Goal: Complete Application Form: Complete application form

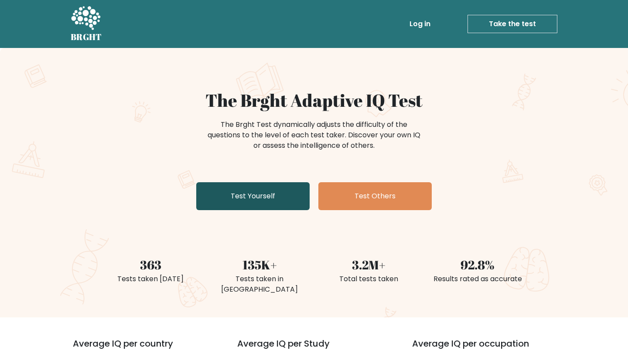
click at [280, 199] on link "Test Yourself" at bounding box center [252, 196] width 113 height 28
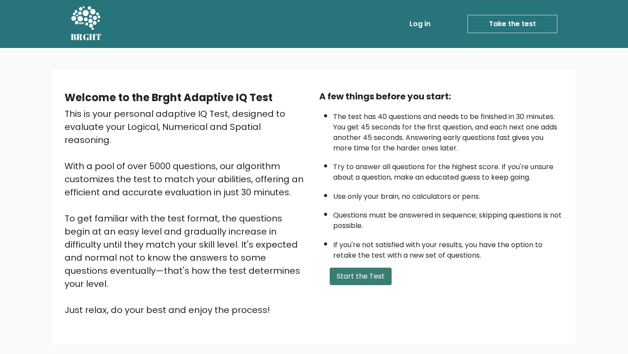
click at [362, 275] on button "Start the Test" at bounding box center [361, 276] width 62 height 17
click at [372, 274] on button "Start the Test" at bounding box center [361, 276] width 62 height 17
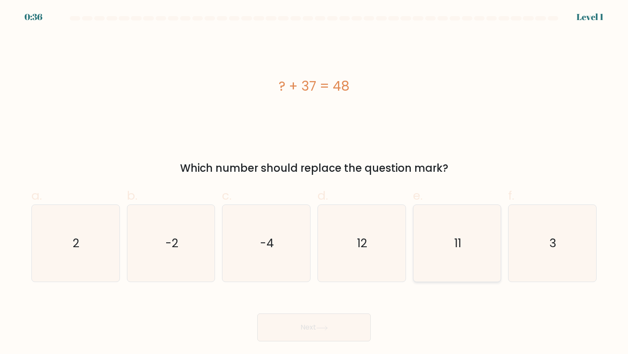
click at [445, 257] on icon "11" at bounding box center [457, 243] width 77 height 77
click at [314, 183] on input "e. 11" at bounding box center [314, 180] width 0 height 6
radio input "true"
click at [329, 331] on button "Next" at bounding box center [313, 328] width 113 height 28
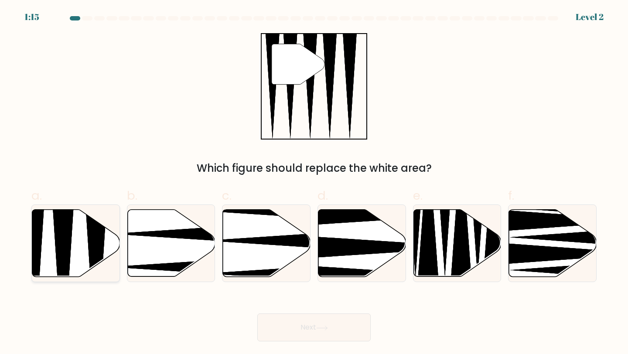
click at [68, 248] on icon at bounding box center [63, 280] width 23 height 174
click at [314, 183] on input "a." at bounding box center [314, 180] width 0 height 6
radio input "true"
click at [331, 326] on button "Next" at bounding box center [313, 328] width 113 height 28
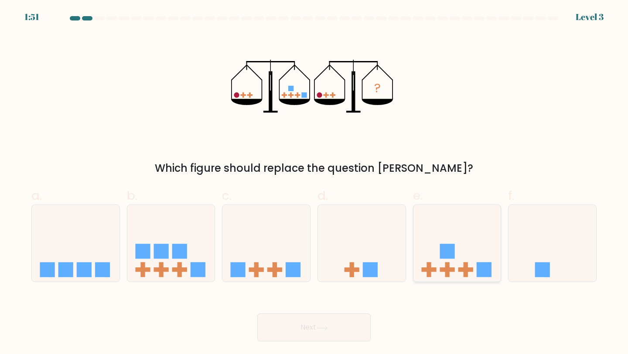
click at [458, 258] on icon at bounding box center [457, 243] width 88 height 72
click at [314, 183] on input "e." at bounding box center [314, 180] width 0 height 6
radio input "true"
click at [336, 340] on button "Next" at bounding box center [313, 328] width 113 height 28
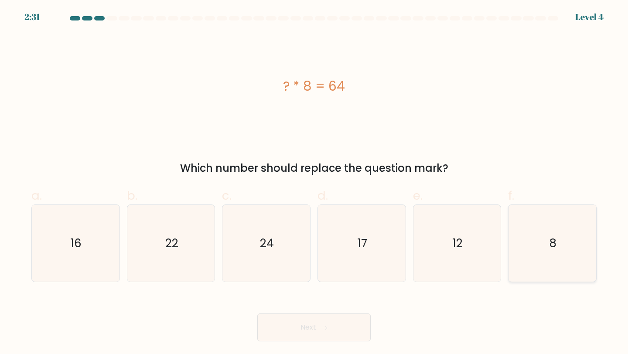
click at [529, 263] on icon "8" at bounding box center [552, 243] width 77 height 77
click at [314, 183] on input "f. 8" at bounding box center [314, 180] width 0 height 6
radio input "true"
click at [343, 330] on button "Next" at bounding box center [313, 328] width 113 height 28
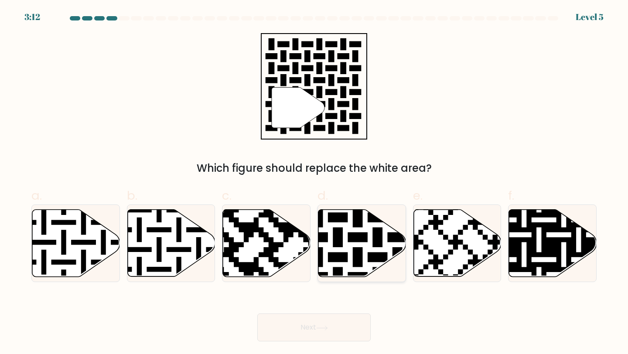
click at [360, 232] on icon at bounding box center [387, 207] width 159 height 159
click at [314, 183] on input "d." at bounding box center [314, 180] width 0 height 6
radio input "true"
click at [344, 328] on button "Next" at bounding box center [313, 328] width 113 height 28
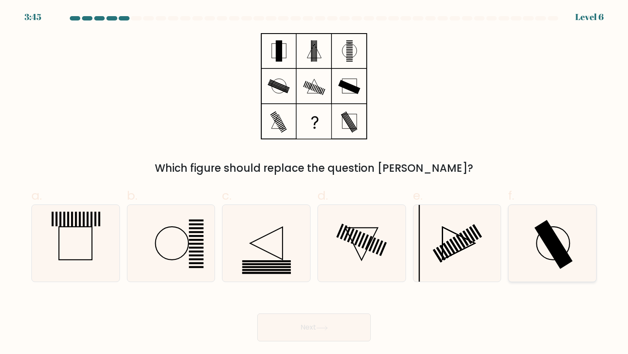
click at [542, 254] on icon at bounding box center [552, 243] width 77 height 77
click at [314, 183] on input "f." at bounding box center [314, 180] width 0 height 6
radio input "true"
click at [298, 332] on button "Next" at bounding box center [313, 328] width 113 height 28
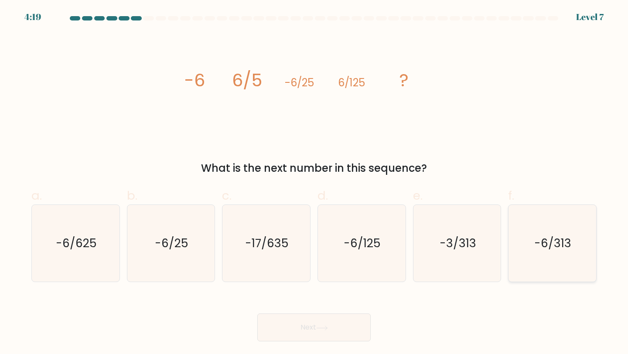
click at [553, 256] on icon "-6/313" at bounding box center [552, 243] width 77 height 77
click at [314, 183] on input "f. -6/313" at bounding box center [314, 180] width 0 height 6
radio input "true"
click at [326, 328] on icon at bounding box center [322, 328] width 12 height 5
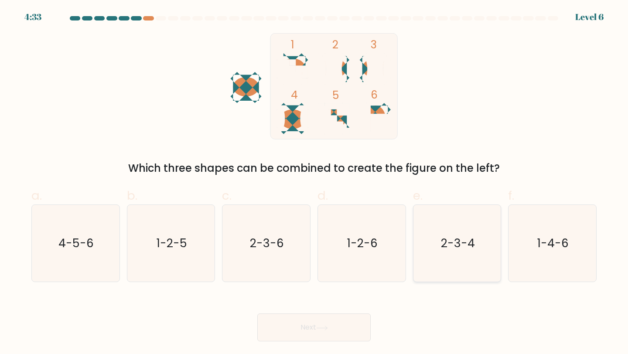
click at [445, 267] on icon "2-3-4" at bounding box center [457, 243] width 77 height 77
click at [314, 183] on input "e. 2-3-4" at bounding box center [314, 180] width 0 height 6
radio input "true"
click at [350, 315] on div "Next" at bounding box center [314, 317] width 576 height 49
click at [345, 327] on button "Next" at bounding box center [313, 328] width 113 height 28
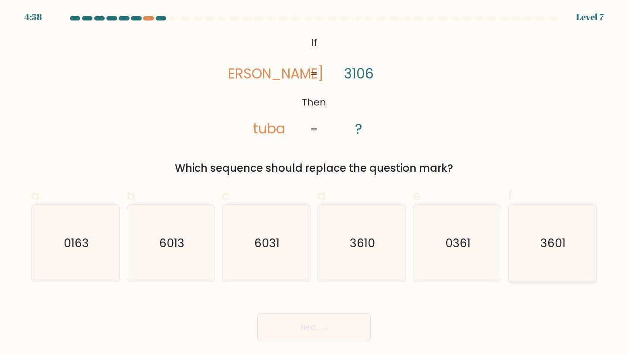
click at [550, 248] on text "3601" at bounding box center [552, 243] width 25 height 16
click at [314, 183] on input "f. 3601" at bounding box center [314, 180] width 0 height 6
radio input "true"
click at [338, 325] on button "Next" at bounding box center [313, 328] width 113 height 28
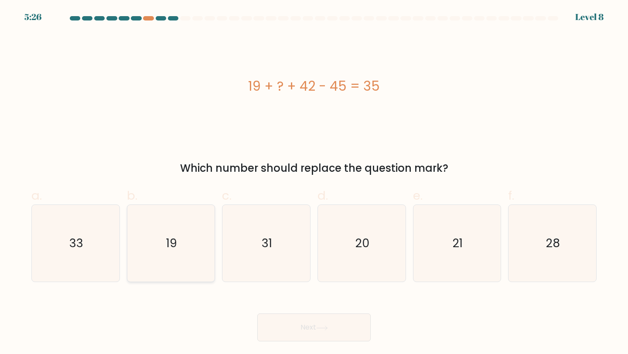
click at [199, 224] on icon "19" at bounding box center [171, 243] width 77 height 77
click at [314, 183] on input "b. 19" at bounding box center [314, 180] width 0 height 6
radio input "true"
click at [335, 333] on button "Next" at bounding box center [313, 328] width 113 height 28
click at [322, 336] on button "Next" at bounding box center [313, 328] width 113 height 28
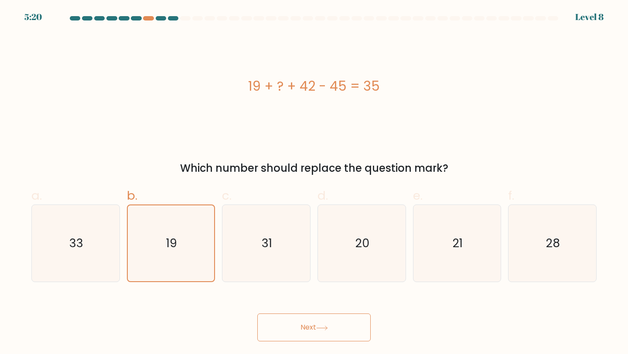
click at [408, 142] on div "19 + ? + 42 - 45 = 35 Which number should replace the question mark?" at bounding box center [314, 104] width 576 height 143
click at [300, 335] on button "Next" at bounding box center [313, 328] width 113 height 28
click at [141, 246] on icon "19" at bounding box center [171, 243] width 76 height 76
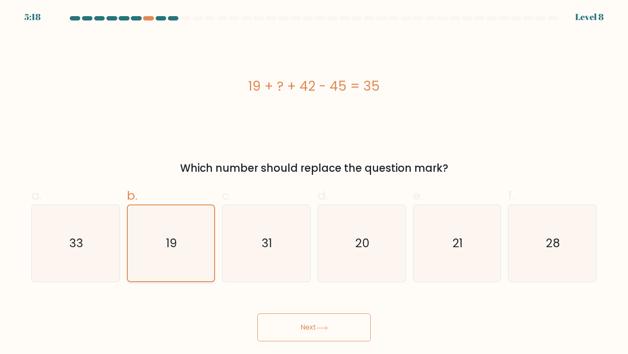
click at [314, 183] on input "b. 19" at bounding box center [314, 180] width 0 height 6
click at [302, 335] on button "Next" at bounding box center [313, 328] width 113 height 28
click at [294, 332] on button "Next" at bounding box center [313, 328] width 113 height 28
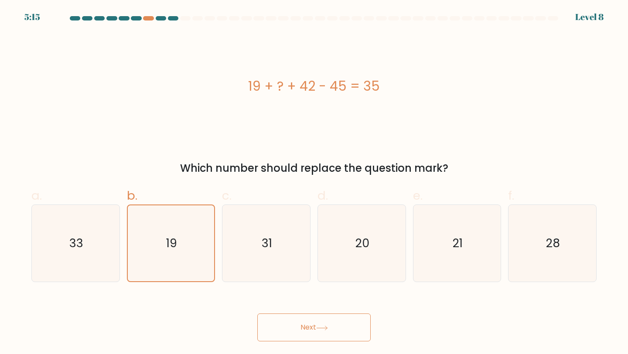
click at [294, 332] on button "Next" at bounding box center [313, 328] width 113 height 28
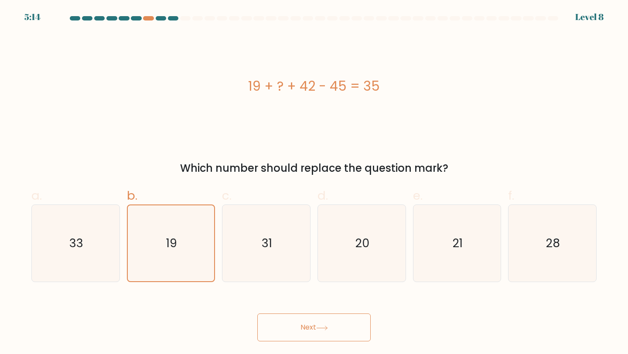
click at [294, 332] on button "Next" at bounding box center [313, 328] width 113 height 28
click at [96, 242] on icon "33" at bounding box center [75, 243] width 77 height 77
click at [314, 183] on input "a. 33" at bounding box center [314, 180] width 0 height 6
radio input "true"
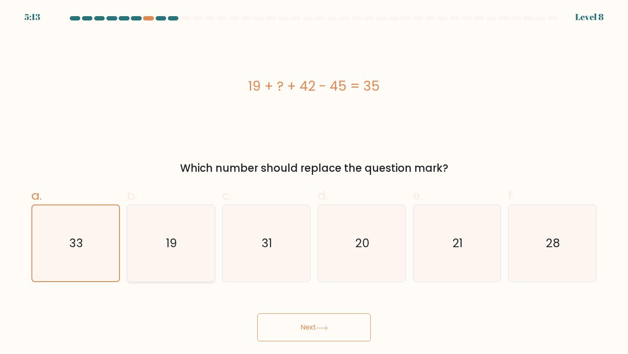
click at [186, 246] on icon "19" at bounding box center [171, 243] width 77 height 77
click at [314, 183] on input "b. 19" at bounding box center [314, 180] width 0 height 6
radio input "true"
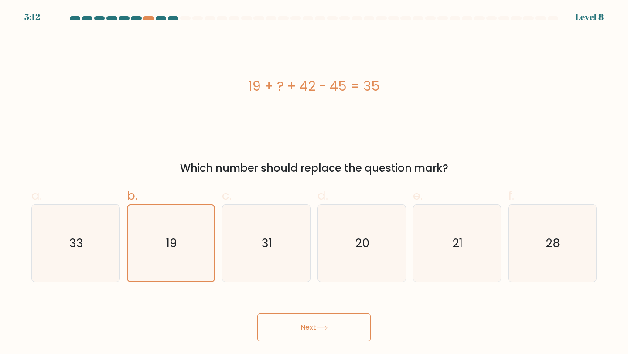
click at [294, 331] on button "Next" at bounding box center [313, 328] width 113 height 28
click at [241, 251] on icon "31" at bounding box center [266, 243] width 77 height 77
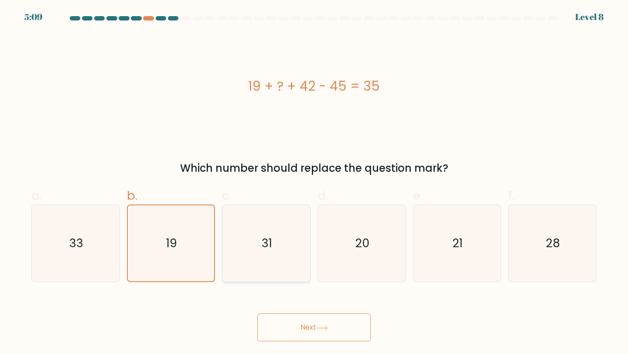
click at [314, 183] on input "c. 31" at bounding box center [314, 180] width 0 height 6
radio input "true"
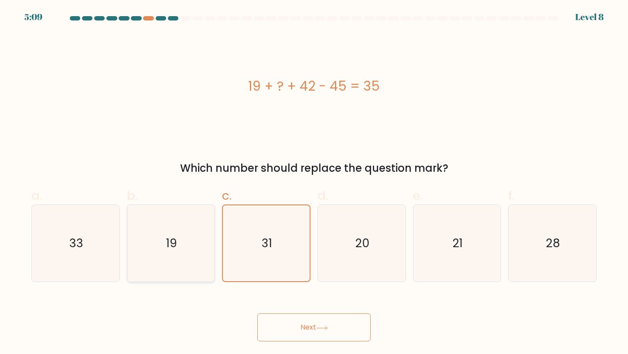
click at [187, 251] on icon "19" at bounding box center [171, 243] width 77 height 77
click at [314, 183] on input "b. 19" at bounding box center [314, 180] width 0 height 6
radio input "true"
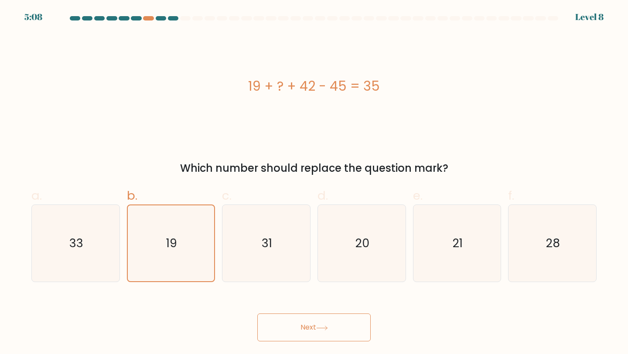
click at [298, 317] on button "Next" at bounding box center [313, 328] width 113 height 28
click at [274, 257] on icon "31" at bounding box center [266, 243] width 77 height 77
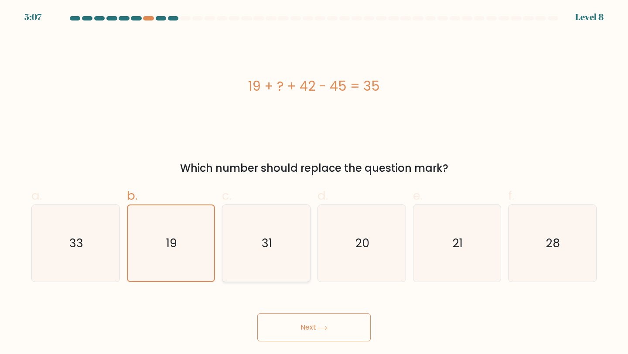
click at [314, 183] on input "c. 31" at bounding box center [314, 180] width 0 height 6
radio input "true"
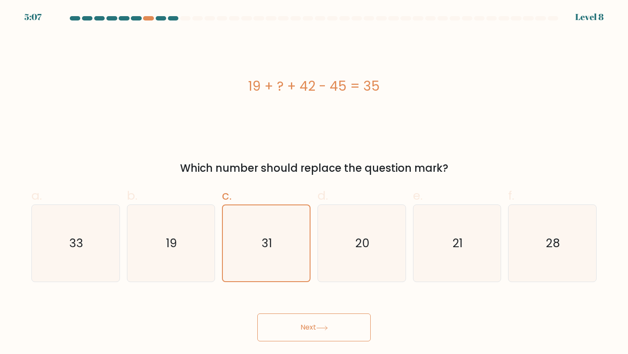
click at [295, 328] on button "Next" at bounding box center [313, 328] width 113 height 28
click at [179, 225] on icon "19" at bounding box center [171, 243] width 77 height 77
click at [314, 183] on input "b. 19" at bounding box center [314, 180] width 0 height 6
radio input "true"
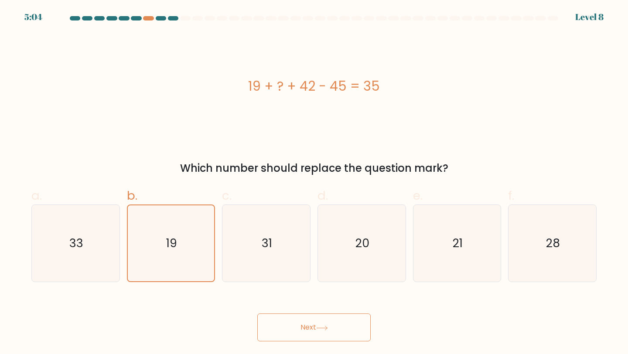
click at [281, 88] on div "19 + ? + 42 - 45 = 35" at bounding box center [313, 86] width 565 height 20
click at [305, 88] on div "19 + ? + 42 - 45 = 35" at bounding box center [313, 86] width 565 height 20
click at [379, 91] on div "19 + ? + 42 - 45 = 35" at bounding box center [313, 86] width 565 height 20
click at [291, 332] on button "Next" at bounding box center [313, 328] width 113 height 28
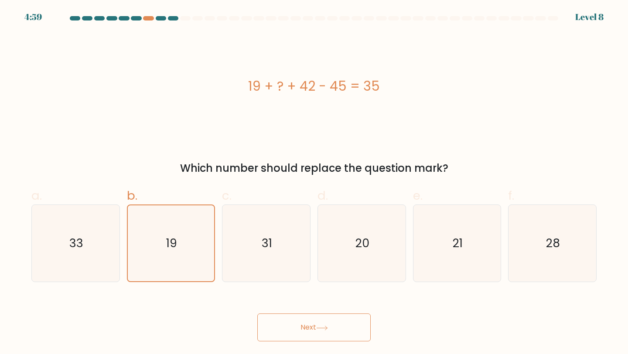
click at [290, 341] on button "Next" at bounding box center [313, 328] width 113 height 28
click at [185, 17] on div at bounding box center [185, 18] width 10 height 4
click at [148, 17] on div at bounding box center [148, 18] width 10 height 4
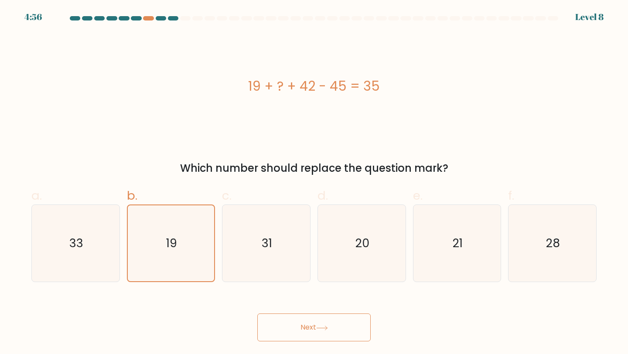
click at [171, 18] on div at bounding box center [173, 18] width 10 height 4
click at [156, 18] on div at bounding box center [161, 18] width 10 height 4
click at [161, 241] on icon "19" at bounding box center [171, 243] width 77 height 77
click at [314, 183] on input "b. 19" at bounding box center [314, 180] width 0 height 6
radio input "true"
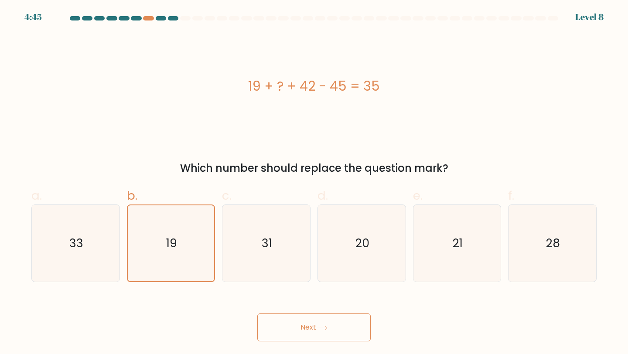
click at [319, 337] on button "Next" at bounding box center [313, 328] width 113 height 28
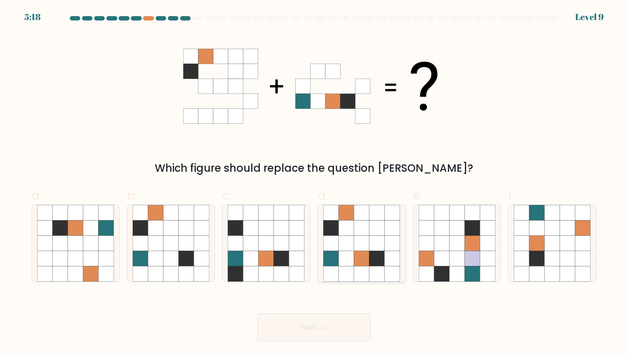
click at [374, 249] on icon at bounding box center [376, 243] width 15 height 15
click at [314, 183] on input "d." at bounding box center [314, 180] width 0 height 6
radio input "true"
click at [340, 328] on button "Next" at bounding box center [313, 328] width 113 height 28
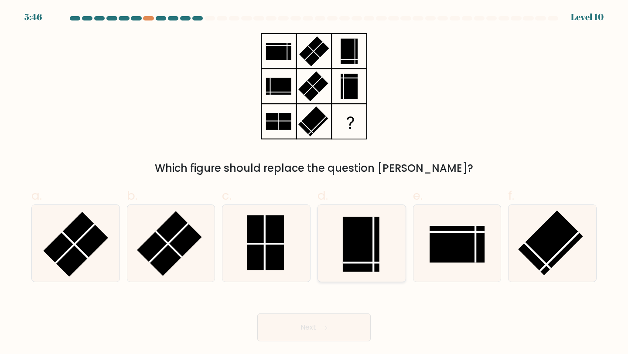
click at [359, 241] on rect at bounding box center [361, 244] width 37 height 55
click at [314, 183] on input "d." at bounding box center [314, 180] width 0 height 6
radio input "true"
click at [334, 327] on button "Next" at bounding box center [313, 328] width 113 height 28
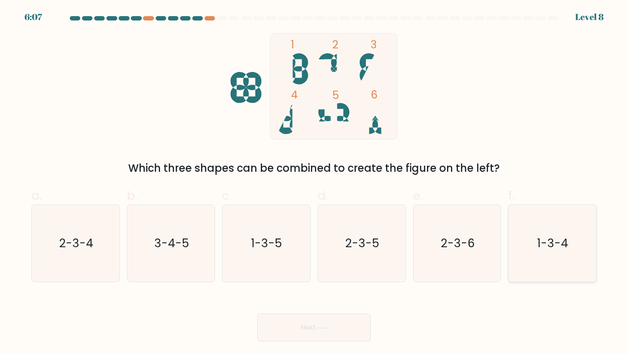
click at [549, 259] on icon "1-3-4" at bounding box center [552, 243] width 77 height 77
click at [314, 183] on input "f. 1-3-4" at bounding box center [314, 180] width 0 height 6
radio input "true"
click at [339, 326] on button "Next" at bounding box center [313, 328] width 113 height 28
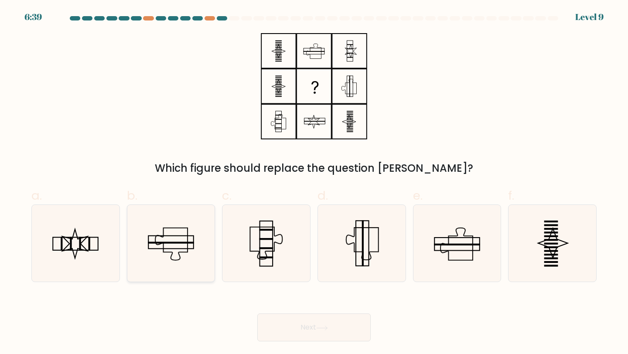
click at [189, 264] on icon at bounding box center [171, 243] width 77 height 77
click at [314, 183] on input "b." at bounding box center [314, 180] width 0 height 6
radio input "true"
click at [285, 333] on button "Next" at bounding box center [313, 328] width 113 height 28
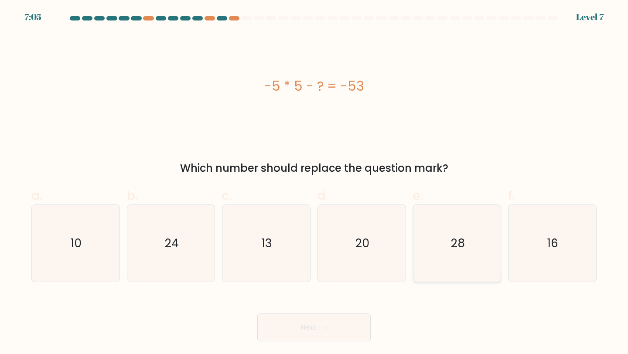
click at [456, 221] on icon "28" at bounding box center [457, 243] width 77 height 77
click at [314, 183] on input "e. 28" at bounding box center [314, 180] width 0 height 6
radio input "true"
click at [342, 327] on button "Next" at bounding box center [313, 328] width 113 height 28
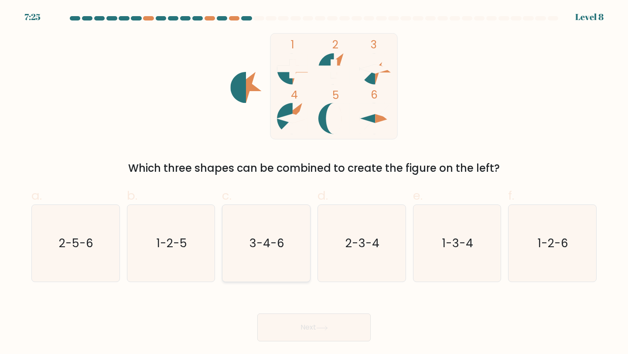
click at [250, 264] on icon "3-4-6" at bounding box center [266, 243] width 77 height 77
click at [314, 183] on input "c. 3-4-6" at bounding box center [314, 180] width 0 height 6
radio input "true"
click at [294, 331] on button "Next" at bounding box center [313, 328] width 113 height 28
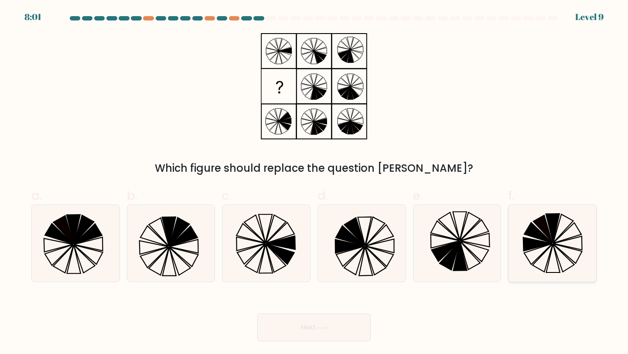
click at [590, 239] on icon at bounding box center [552, 243] width 77 height 77
click at [314, 183] on input "f." at bounding box center [314, 180] width 0 height 6
radio input "true"
click at [299, 254] on icon at bounding box center [266, 243] width 77 height 77
click at [314, 183] on input "c." at bounding box center [314, 180] width 0 height 6
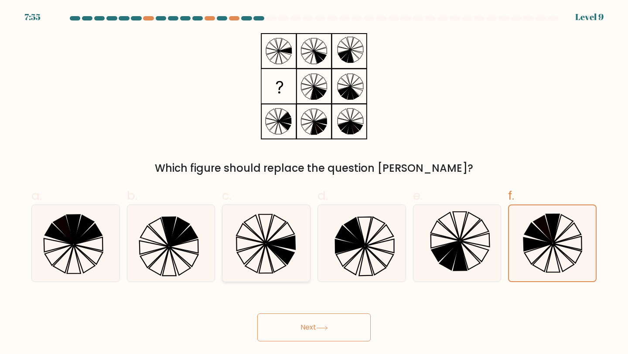
radio input "true"
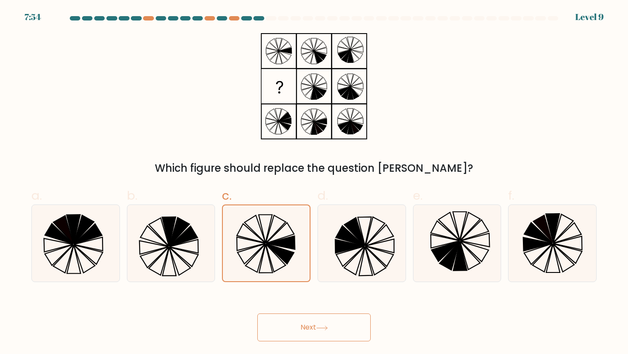
click at [315, 328] on button "Next" at bounding box center [313, 328] width 113 height 28
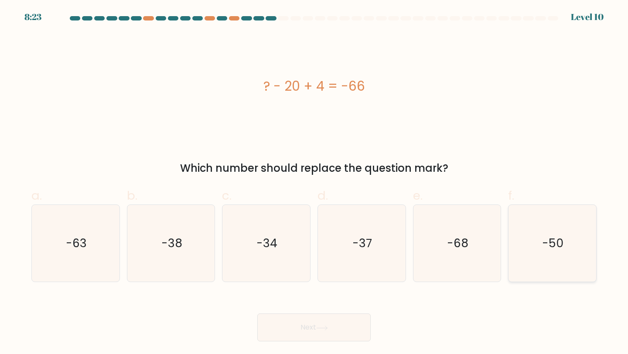
click at [573, 242] on icon "-50" at bounding box center [552, 243] width 77 height 77
click at [314, 183] on input "f. -50" at bounding box center [314, 180] width 0 height 6
radio input "true"
click at [341, 321] on button "Next" at bounding box center [313, 328] width 113 height 28
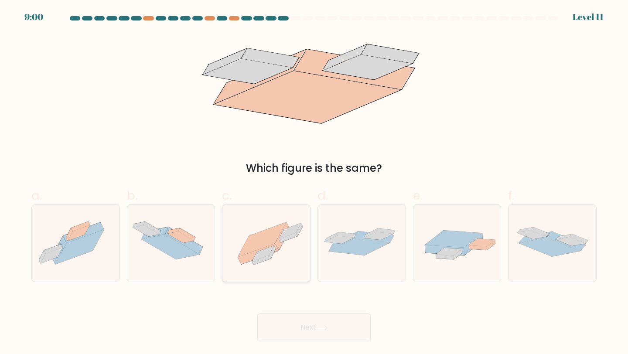
click at [276, 244] on icon at bounding box center [266, 247] width 48 height 34
click at [314, 183] on input "c." at bounding box center [314, 180] width 0 height 6
radio input "true"
click at [300, 321] on button "Next" at bounding box center [313, 328] width 113 height 28
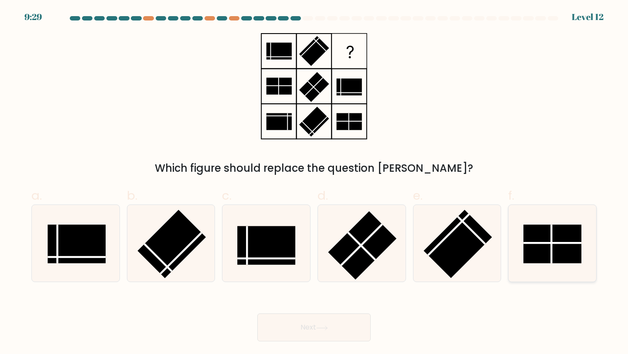
click at [578, 248] on rect at bounding box center [553, 244] width 58 height 39
click at [314, 183] on input "f." at bounding box center [314, 180] width 0 height 6
radio input "true"
click at [340, 325] on button "Next" at bounding box center [313, 328] width 113 height 28
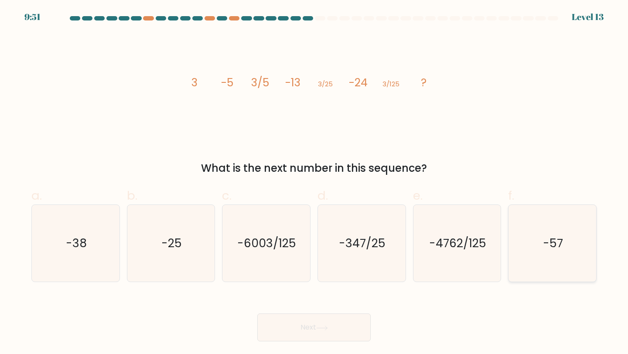
click at [565, 251] on icon "-57" at bounding box center [552, 243] width 77 height 77
click at [314, 183] on input "f. -57" at bounding box center [314, 180] width 0 height 6
radio input "true"
click at [294, 324] on button "Next" at bounding box center [313, 328] width 113 height 28
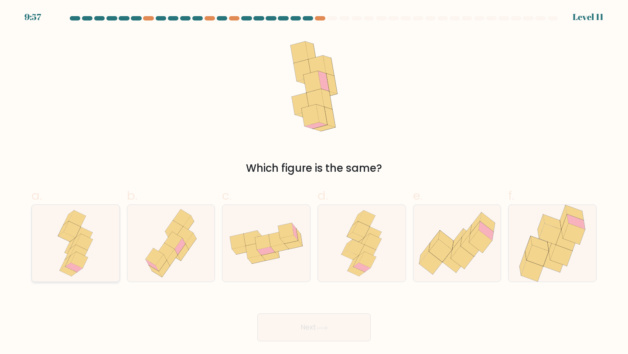
click at [79, 268] on icon at bounding box center [73, 268] width 17 height 10
click at [314, 183] on input "a." at bounding box center [314, 180] width 0 height 6
radio input "true"
click at [306, 327] on button "Next" at bounding box center [313, 328] width 113 height 28
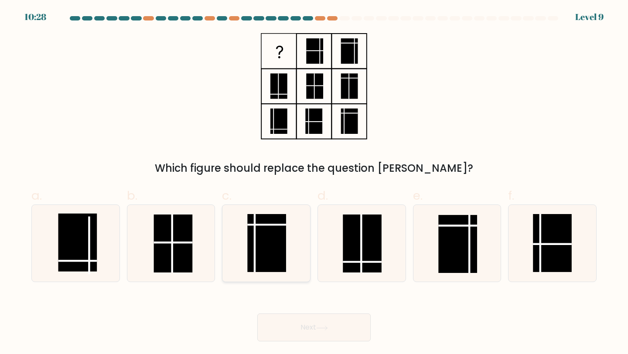
click at [274, 252] on rect at bounding box center [267, 243] width 39 height 58
click at [314, 183] on input "c." at bounding box center [314, 180] width 0 height 6
radio input "true"
click at [307, 321] on button "Next" at bounding box center [313, 328] width 113 height 28
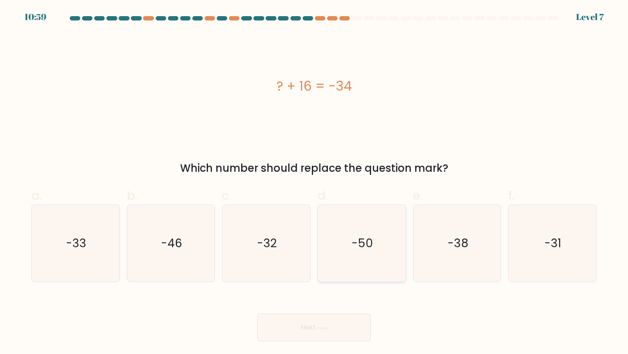
click at [351, 270] on icon "-50" at bounding box center [361, 243] width 77 height 77
click at [314, 183] on input "d. -50" at bounding box center [314, 180] width 0 height 6
radio input "true"
click at [337, 331] on button "Next" at bounding box center [313, 328] width 113 height 28
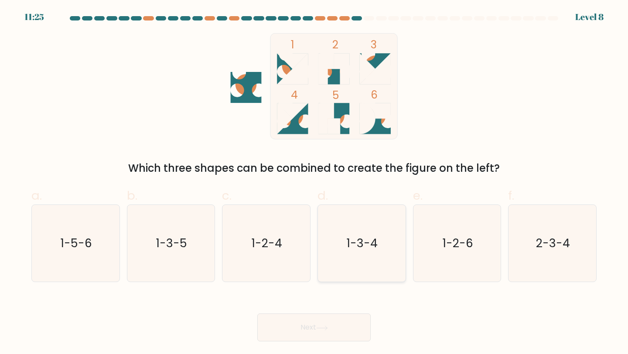
click at [364, 256] on icon "1-3-4" at bounding box center [361, 243] width 77 height 77
click at [314, 183] on input "d. 1-3-4" at bounding box center [314, 180] width 0 height 6
radio input "true"
click at [328, 329] on icon at bounding box center [322, 328] width 12 height 5
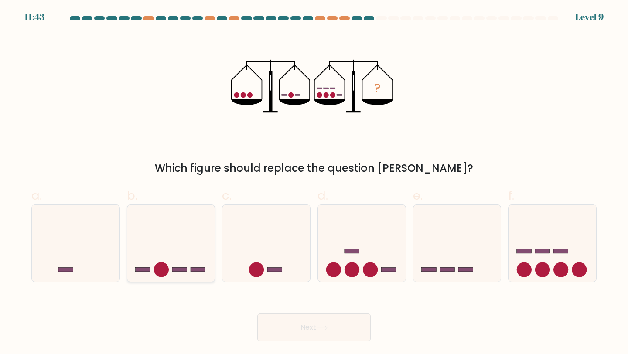
click at [178, 261] on icon at bounding box center [171, 243] width 88 height 72
click at [314, 183] on input "b." at bounding box center [314, 180] width 0 height 6
radio input "true"
click at [299, 331] on button "Next" at bounding box center [313, 328] width 113 height 28
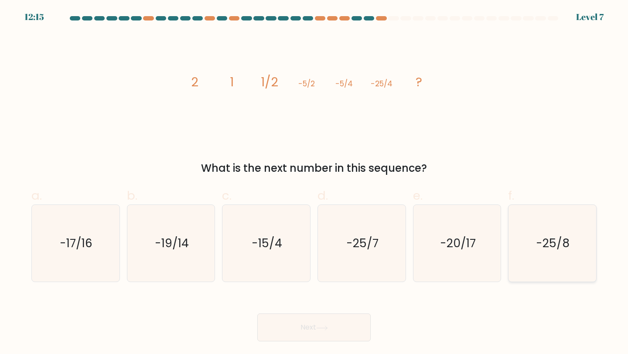
click at [539, 251] on icon "-25/8" at bounding box center [552, 243] width 77 height 77
click at [314, 183] on input "f. -25/8" at bounding box center [314, 180] width 0 height 6
radio input "true"
click at [309, 333] on button "Next" at bounding box center [313, 328] width 113 height 28
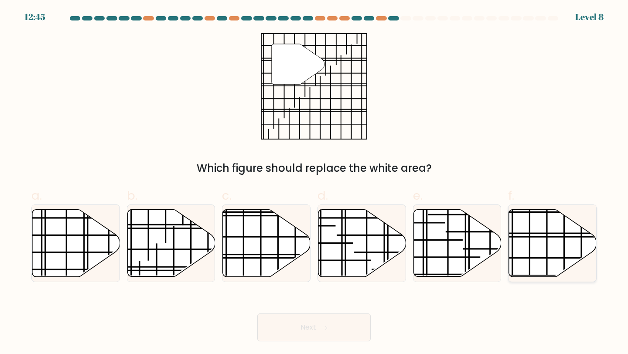
click at [561, 250] on icon at bounding box center [553, 243] width 88 height 67
click at [314, 183] on input "f." at bounding box center [314, 180] width 0 height 6
radio input "true"
click at [350, 327] on button "Next" at bounding box center [313, 328] width 113 height 28
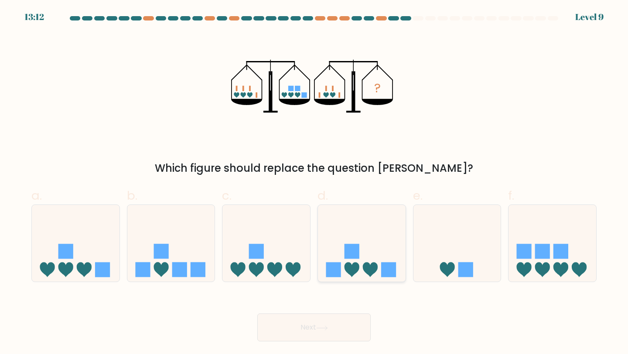
click at [365, 230] on icon at bounding box center [362, 243] width 88 height 72
click at [314, 183] on input "d." at bounding box center [314, 180] width 0 height 6
radio input "true"
click at [328, 323] on button "Next" at bounding box center [313, 328] width 113 height 28
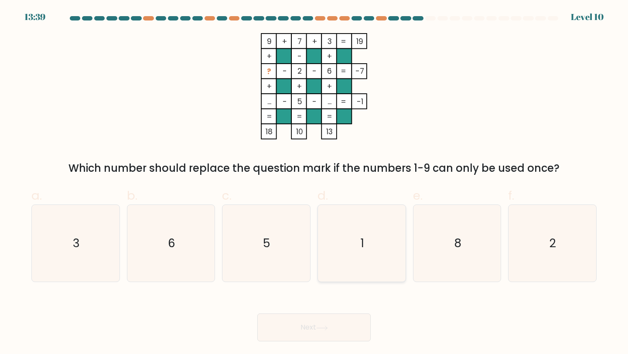
click at [364, 256] on icon "1" at bounding box center [361, 243] width 77 height 77
click at [314, 183] on input "d. 1" at bounding box center [314, 180] width 0 height 6
radio input "true"
click at [331, 320] on button "Next" at bounding box center [313, 328] width 113 height 28
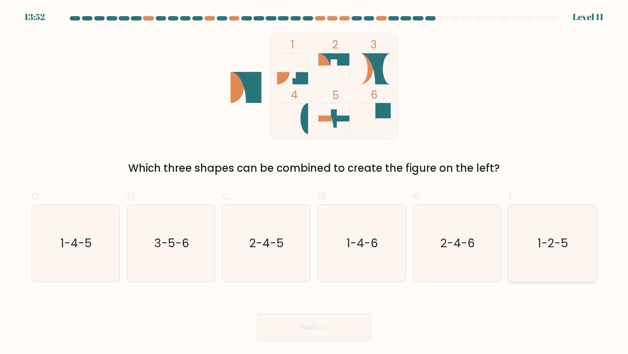
click at [545, 256] on icon "1-2-5" at bounding box center [552, 243] width 77 height 77
click at [314, 183] on input "f. 1-2-5" at bounding box center [314, 180] width 0 height 6
radio input "true"
click at [316, 328] on button "Next" at bounding box center [313, 328] width 113 height 28
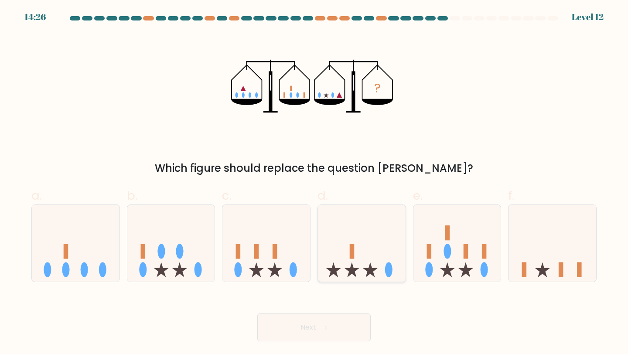
click at [352, 235] on icon at bounding box center [362, 243] width 88 height 72
click at [314, 183] on input "d." at bounding box center [314, 180] width 0 height 6
radio input "true"
click at [310, 326] on button "Next" at bounding box center [313, 328] width 113 height 28
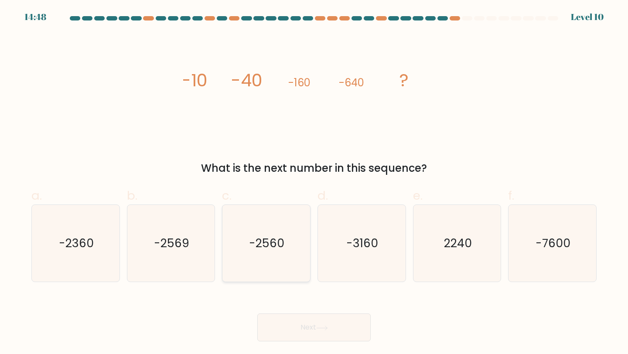
click at [276, 254] on icon "-2560" at bounding box center [266, 243] width 77 height 77
click at [314, 183] on input "c. -2560" at bounding box center [314, 180] width 0 height 6
radio input "true"
click at [309, 317] on button "Next" at bounding box center [313, 328] width 113 height 28
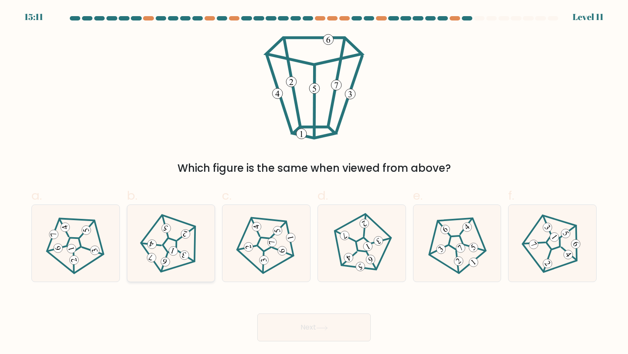
click at [177, 241] on icon at bounding box center [170, 243] width 61 height 61
click at [314, 183] on input "b." at bounding box center [314, 180] width 0 height 6
radio input "true"
click at [293, 343] on body "15:07 Level 11" at bounding box center [314, 177] width 628 height 354
click at [291, 333] on button "Next" at bounding box center [313, 328] width 113 height 28
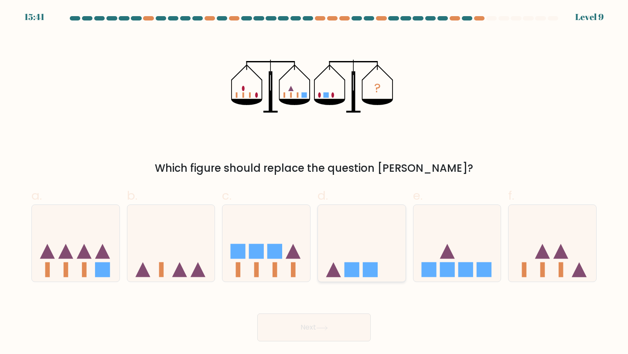
click at [400, 254] on icon at bounding box center [362, 243] width 88 height 72
click at [314, 183] on input "d." at bounding box center [314, 180] width 0 height 6
radio input "true"
click at [339, 337] on button "Next" at bounding box center [313, 328] width 113 height 28
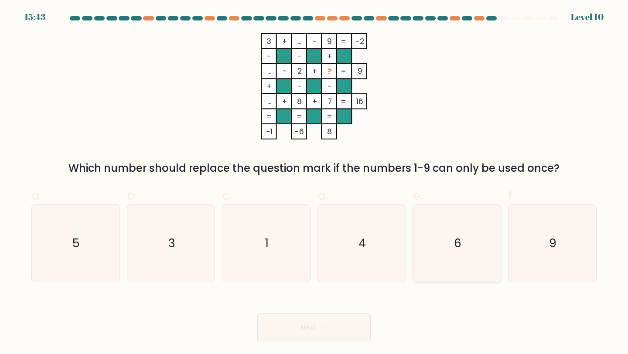
click at [456, 253] on icon "6" at bounding box center [457, 243] width 77 height 77
click at [314, 183] on input "e. 6" at bounding box center [314, 180] width 0 height 6
radio input "true"
click at [292, 340] on button "Next" at bounding box center [313, 328] width 113 height 28
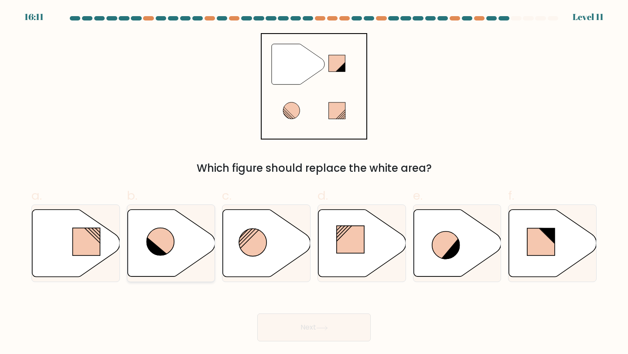
click at [209, 261] on icon at bounding box center [171, 243] width 88 height 68
click at [314, 183] on input "b." at bounding box center [314, 180] width 0 height 6
radio input "true"
click at [298, 328] on button "Next" at bounding box center [313, 328] width 113 height 28
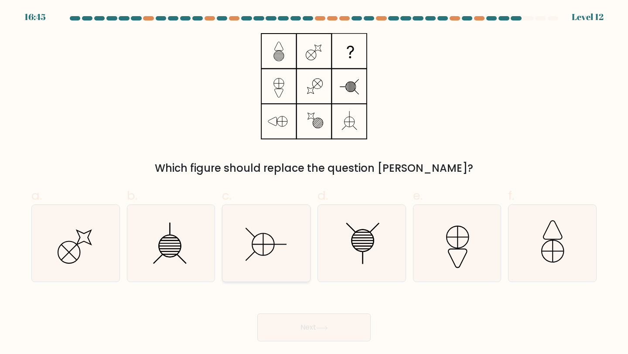
click at [280, 277] on icon at bounding box center [266, 243] width 77 height 77
click at [314, 183] on input "c." at bounding box center [314, 180] width 0 height 6
radio input "true"
click at [301, 322] on button "Next" at bounding box center [313, 328] width 113 height 28
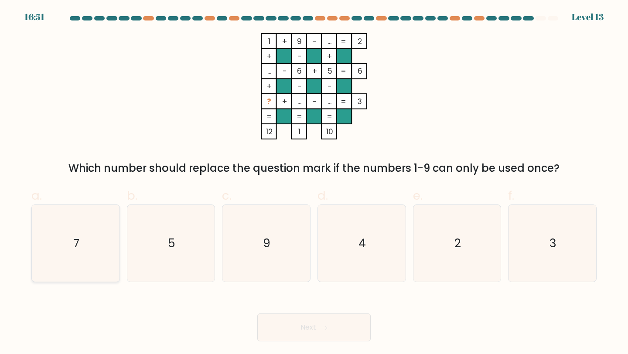
click at [50, 230] on icon "7" at bounding box center [75, 243] width 77 height 77
click at [314, 183] on input "a. 7" at bounding box center [314, 180] width 0 height 6
radio input "true"
click at [324, 332] on button "Next" at bounding box center [313, 328] width 113 height 28
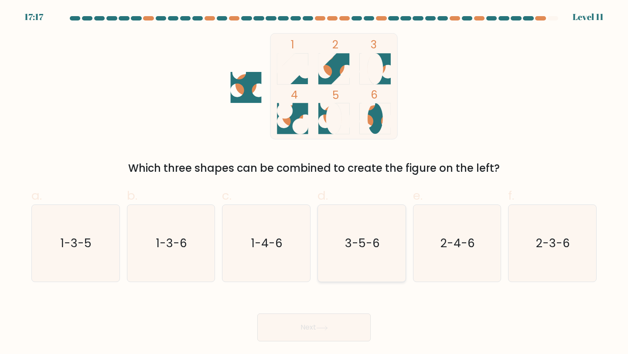
click at [355, 267] on icon "3-5-6" at bounding box center [361, 243] width 77 height 77
click at [314, 183] on input "d. 3-5-6" at bounding box center [314, 180] width 0 height 6
radio input "true"
click at [347, 329] on button "Next" at bounding box center [313, 328] width 113 height 28
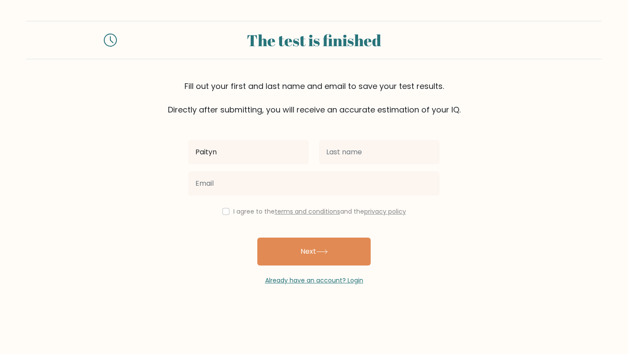
type input "Paityn"
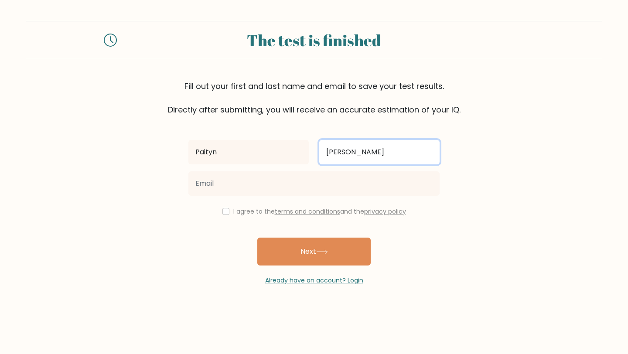
type input "[PERSON_NAME]"
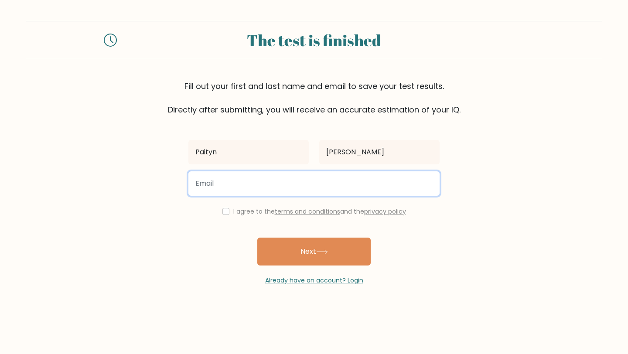
click at [307, 187] on input "email" at bounding box center [313, 183] width 251 height 24
type input "paitynkope@gmail.com"
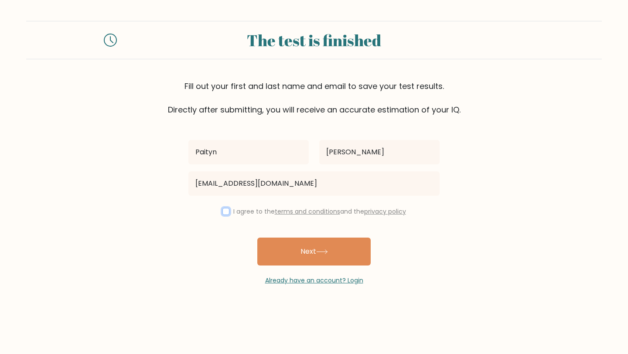
click at [224, 211] on input "checkbox" at bounding box center [225, 211] width 7 height 7
checkbox input "true"
click at [324, 267] on div "Already have an account? Login" at bounding box center [313, 276] width 251 height 20
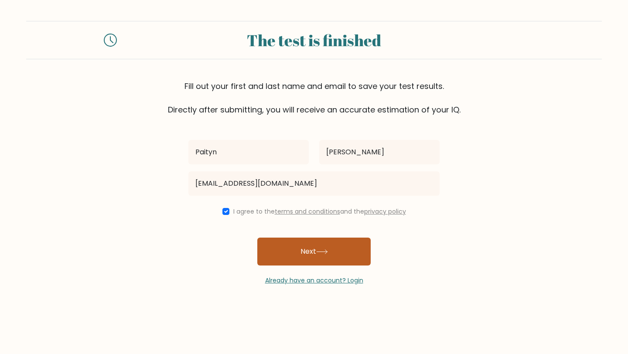
click at [314, 256] on button "Next" at bounding box center [313, 252] width 113 height 28
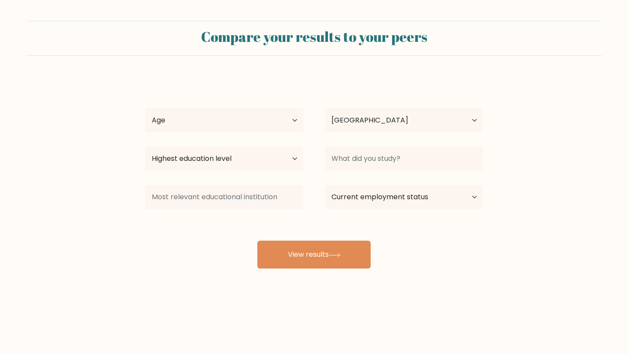
select select "US"
click at [223, 126] on select "Age Under [DEMOGRAPHIC_DATA] [DEMOGRAPHIC_DATA] [DEMOGRAPHIC_DATA] [DEMOGRAPHIC…" at bounding box center [224, 120] width 159 height 24
select select "18_24"
click at [248, 157] on select "Highest education level No schooling Primary Lower Secondary Upper Secondary Oc…" at bounding box center [224, 159] width 159 height 24
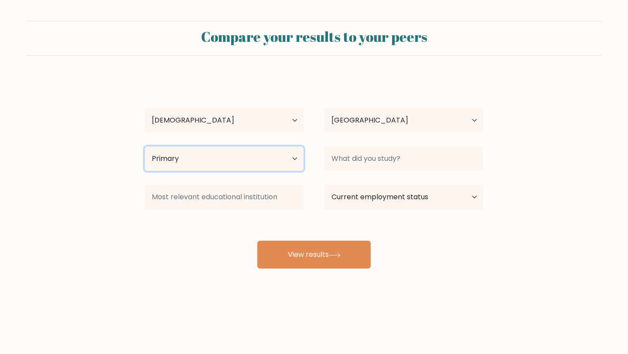
click at [277, 159] on select "Highest education level No schooling Primary Lower Secondary Upper Secondary Oc…" at bounding box center [224, 159] width 159 height 24
click at [205, 154] on select "Highest education level No schooling Primary Lower Secondary Upper Secondary Oc…" at bounding box center [224, 159] width 159 height 24
select select "upper_secondary"
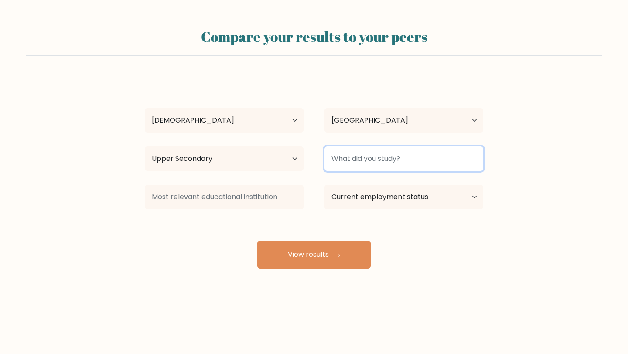
click at [372, 160] on input at bounding box center [403, 159] width 159 height 24
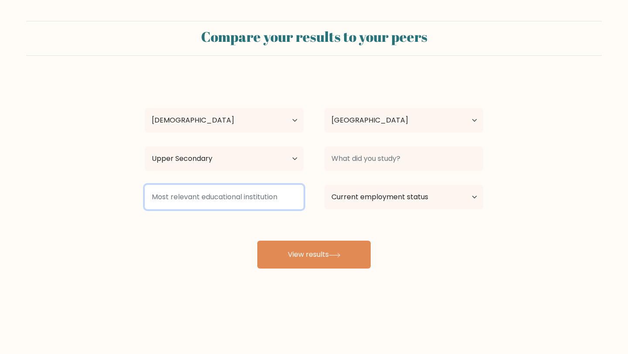
click at [261, 197] on input at bounding box center [224, 197] width 159 height 24
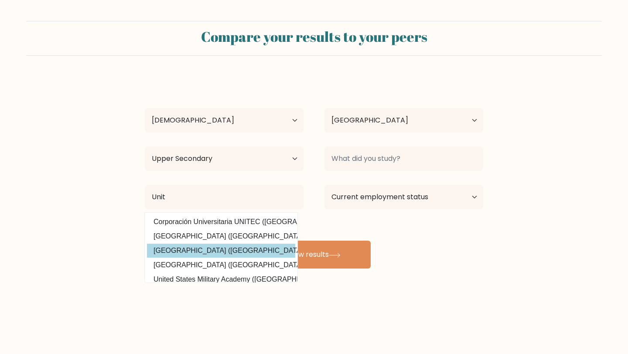
click at [212, 246] on div "Paityn Kope Age Under 18 years old 18-24 years old 25-34 years old 35-44 years …" at bounding box center [314, 173] width 349 height 192
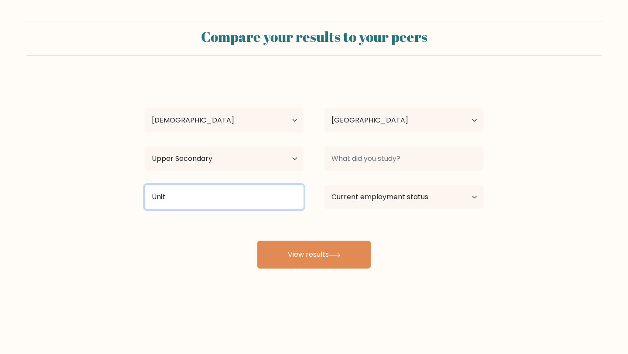
click at [243, 192] on input "Unit" at bounding box center [224, 197] width 159 height 24
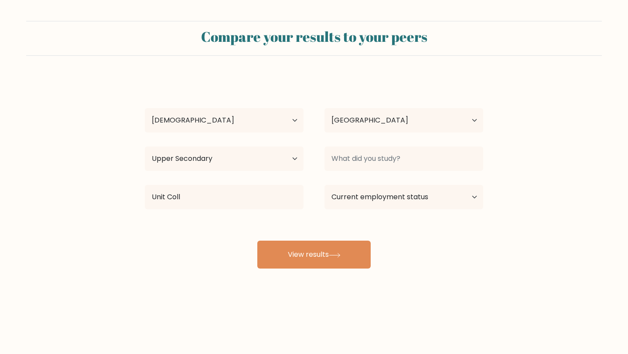
click at [214, 220] on div "Paityn Kope Age Under 18 years old 18-24 years old 25-34 years old 35-44 years …" at bounding box center [314, 173] width 349 height 192
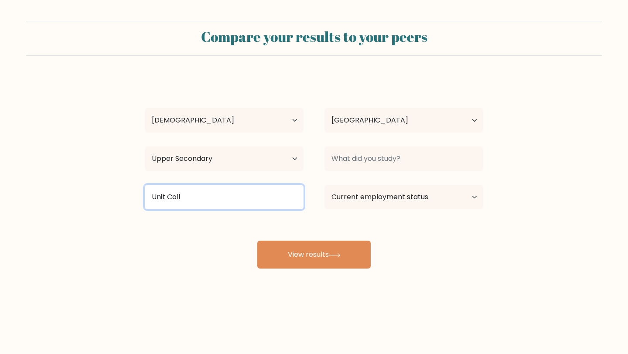
click at [205, 203] on input "Unit Coll" at bounding box center [224, 197] width 159 height 24
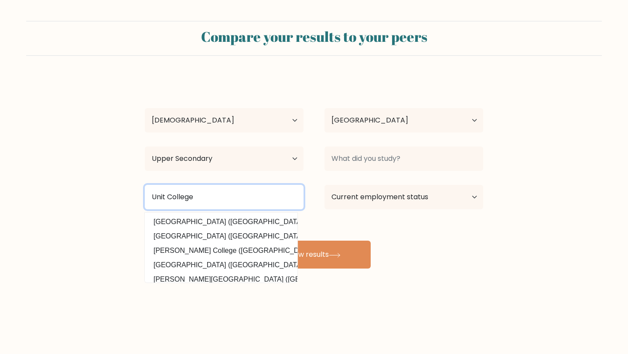
type input "Unit College"
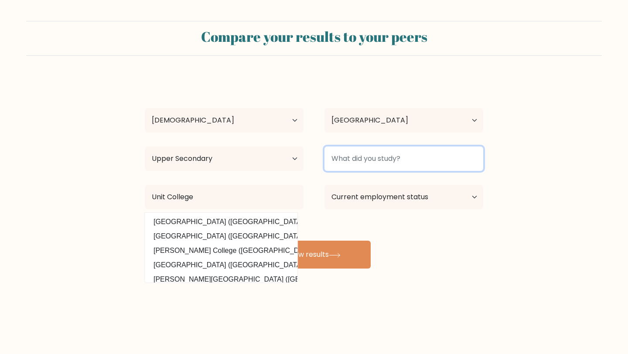
click at [376, 165] on input at bounding box center [403, 159] width 159 height 24
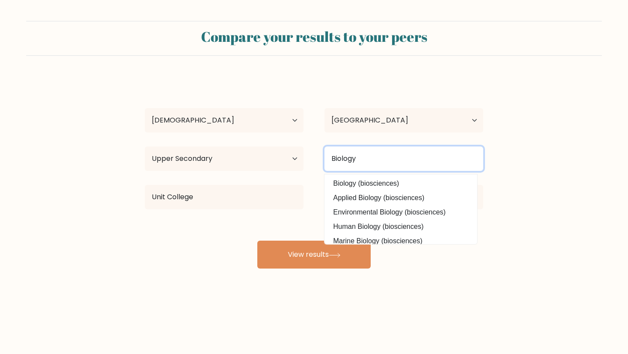
type input "Biology"
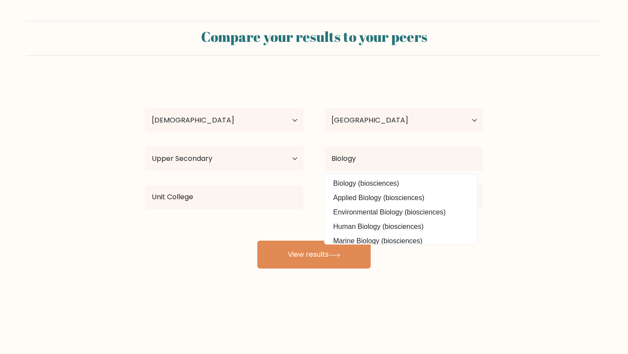
click at [307, 199] on div "Unit College Unity College (United States) United International College (China)…" at bounding box center [224, 196] width 180 height 31
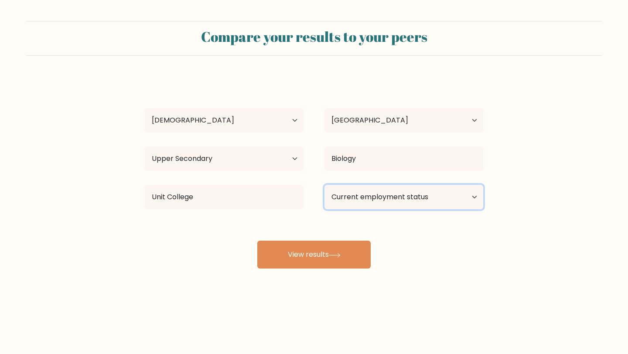
click at [377, 197] on select "Current employment status Employed Student Retired Other / prefer not to answer" at bounding box center [403, 197] width 159 height 24
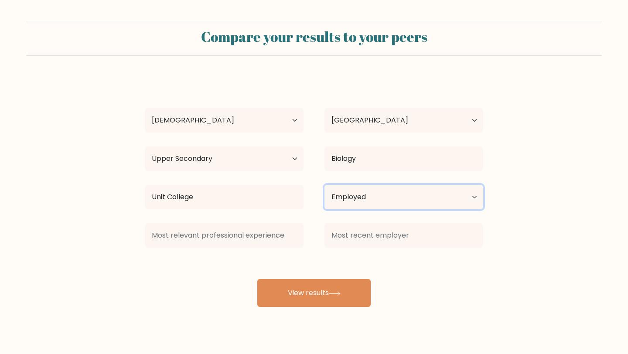
click at [375, 204] on select "Current employment status Employed Student Retired Other / prefer not to answer" at bounding box center [403, 197] width 159 height 24
select select "student"
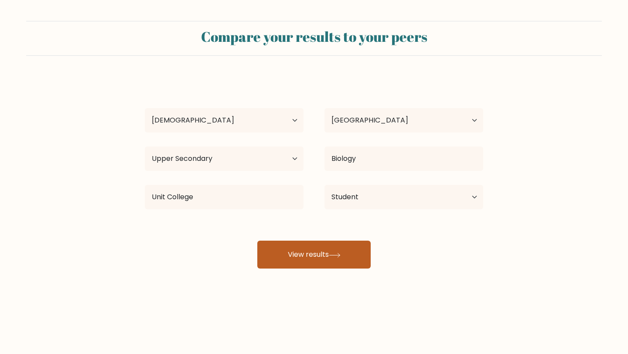
click at [299, 266] on button "View results" at bounding box center [313, 255] width 113 height 28
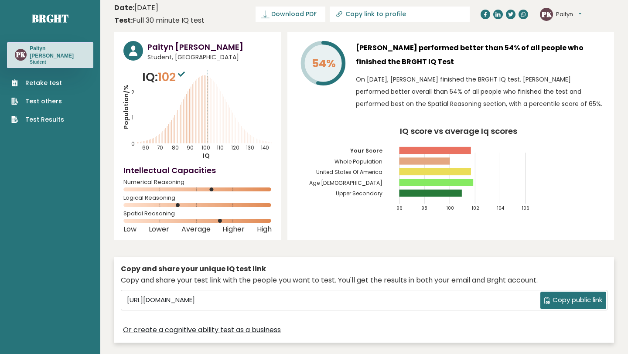
scroll to position [4, 0]
